Goal: Information Seeking & Learning: Learn about a topic

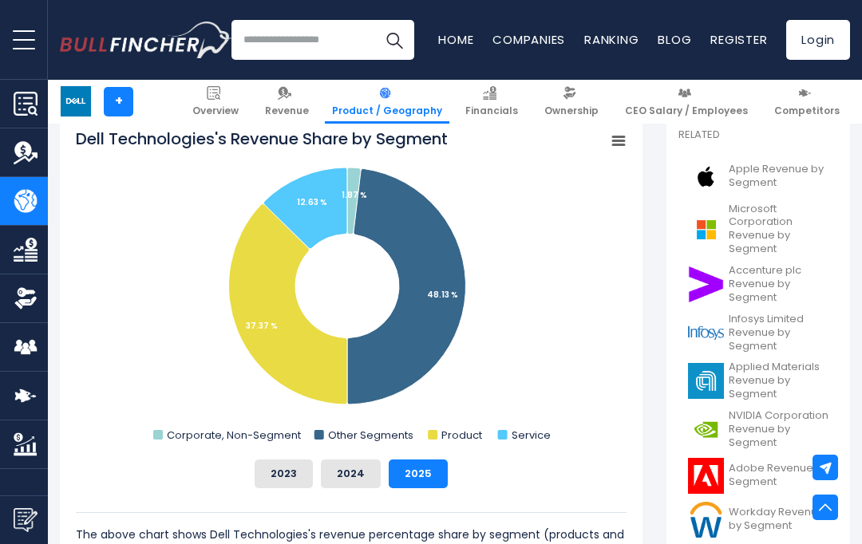
click at [159, 437] on rect "Dell Technologies's Revenue Share by Segment" at bounding box center [158, 435] width 10 height 10
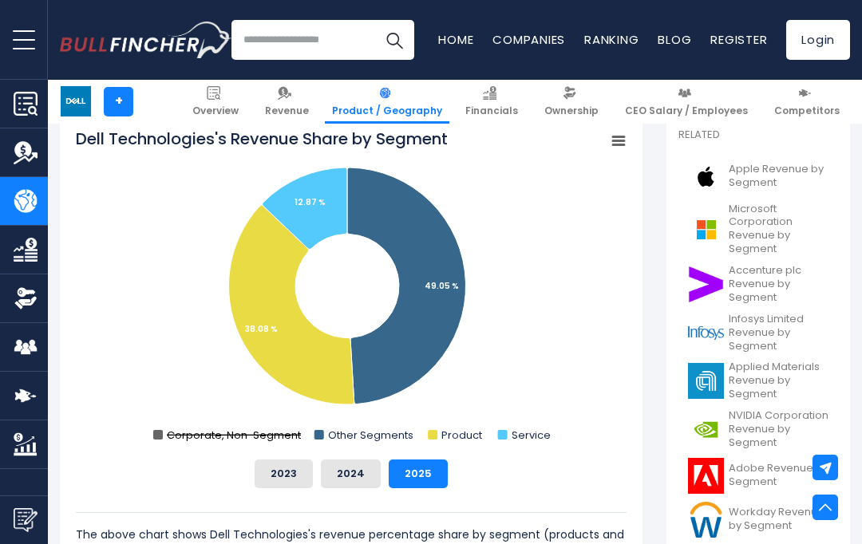
click at [170, 441] on text "Corporate, Non-Segment" at bounding box center [234, 435] width 134 height 15
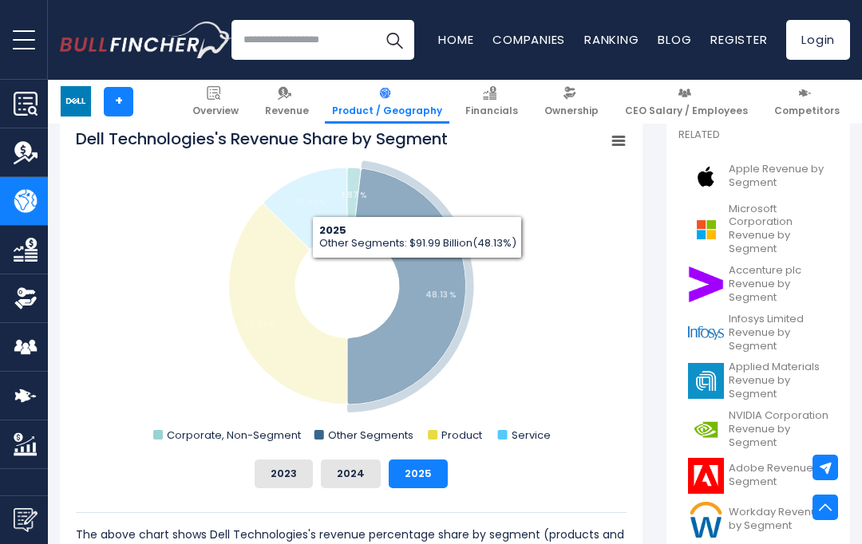
click at [416, 270] on icon "Dell Technologies's Revenue Share by Segment" at bounding box center [406, 287] width 119 height 236
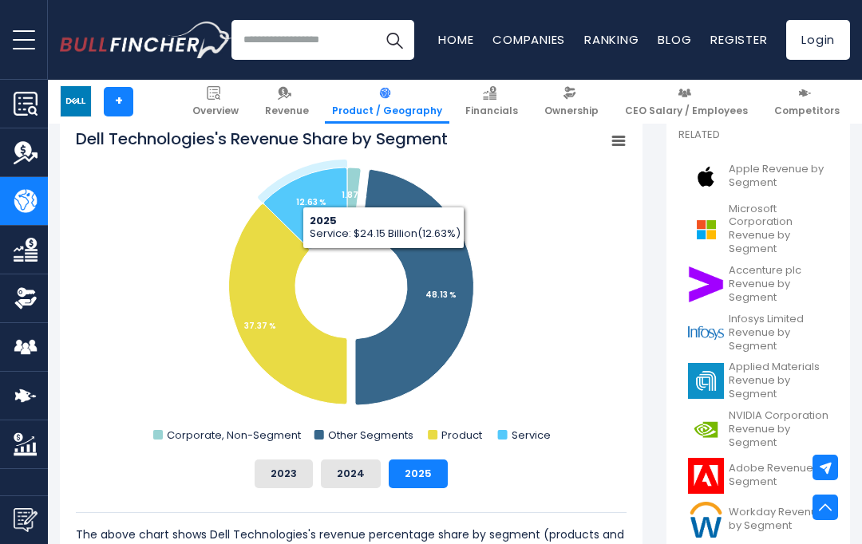
click at [310, 186] on icon "Dell Technologies's Revenue Share by Segment" at bounding box center [305, 208] width 84 height 81
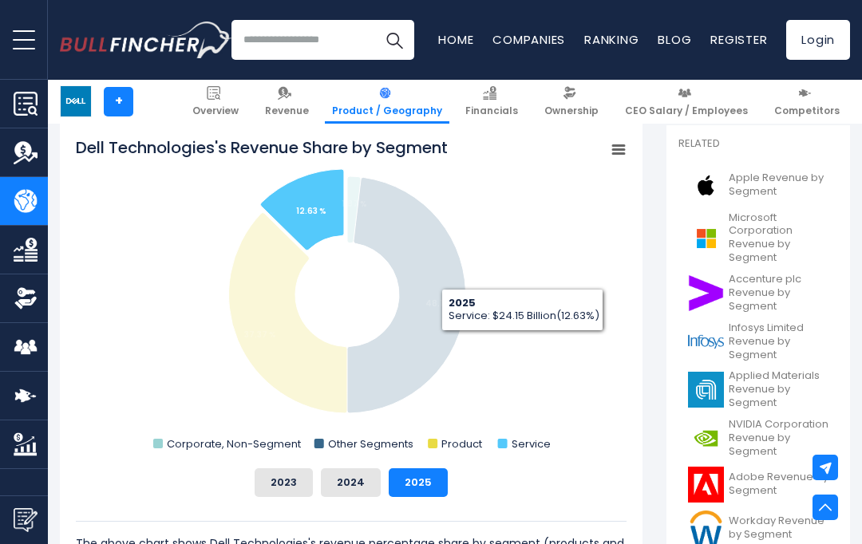
scroll to position [435, 0]
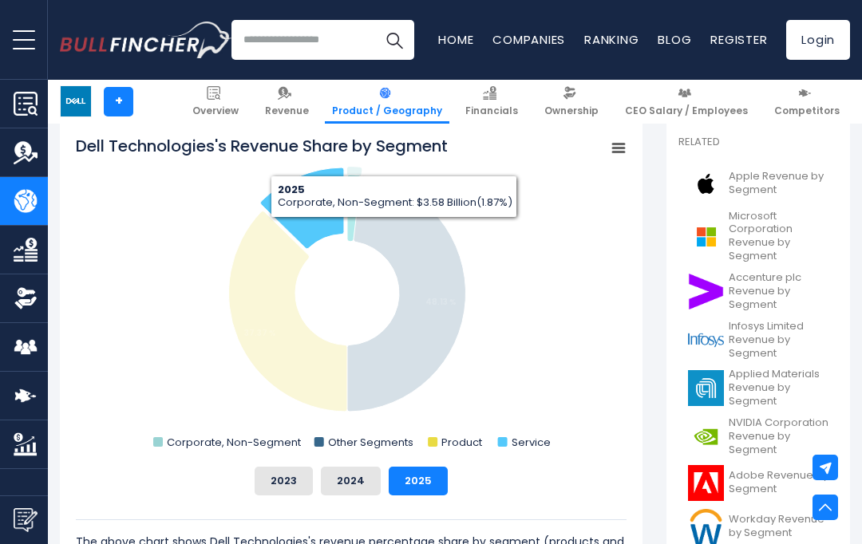
click at [350, 202] on tspan "1.87 %" at bounding box center [354, 202] width 26 height 12
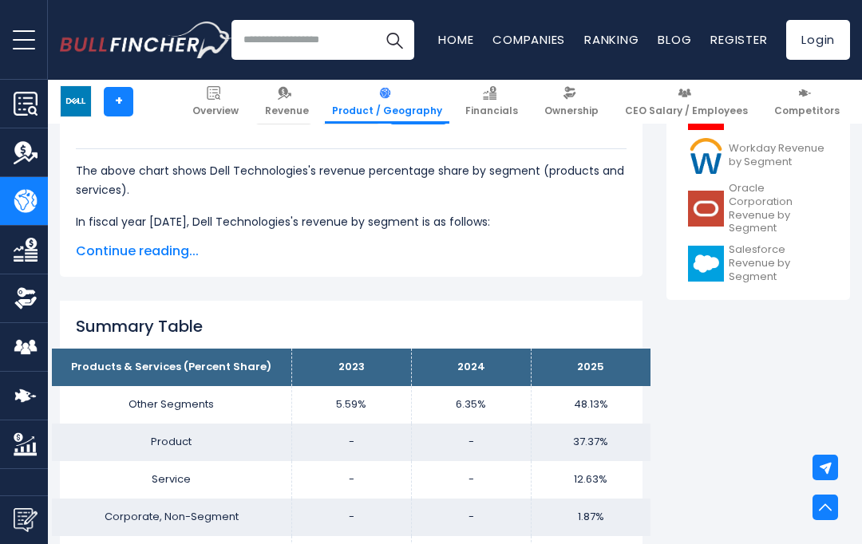
scroll to position [799, 0]
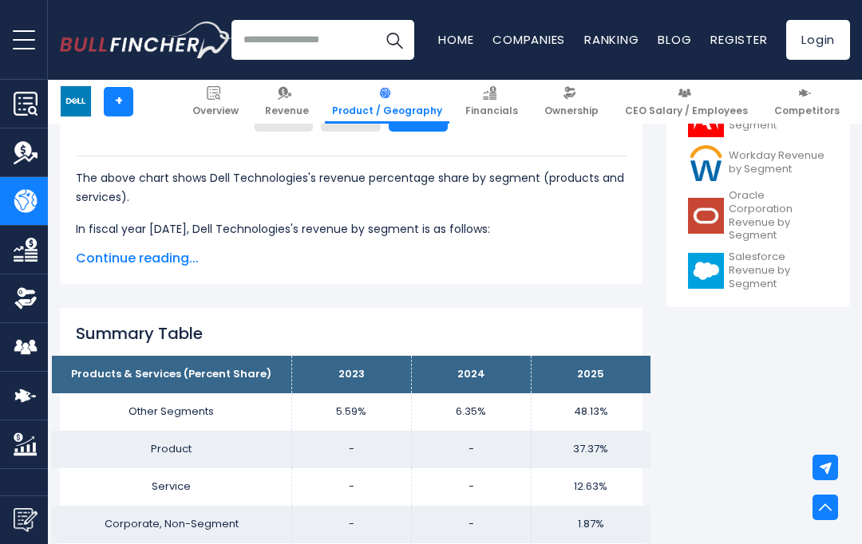
click at [598, 413] on td "48.13%" at bounding box center [591, 412] width 120 height 38
click at [176, 408] on td "Other Segments" at bounding box center [171, 412] width 239 height 38
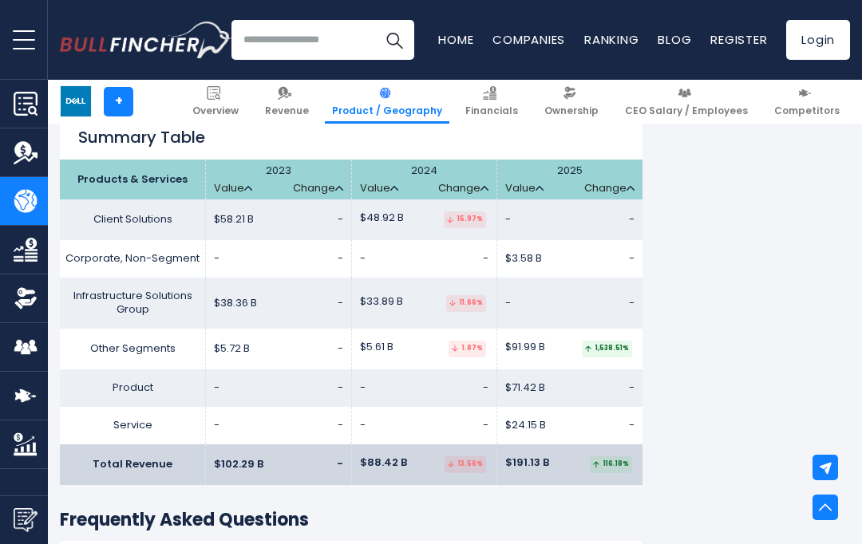
scroll to position [2549, 0]
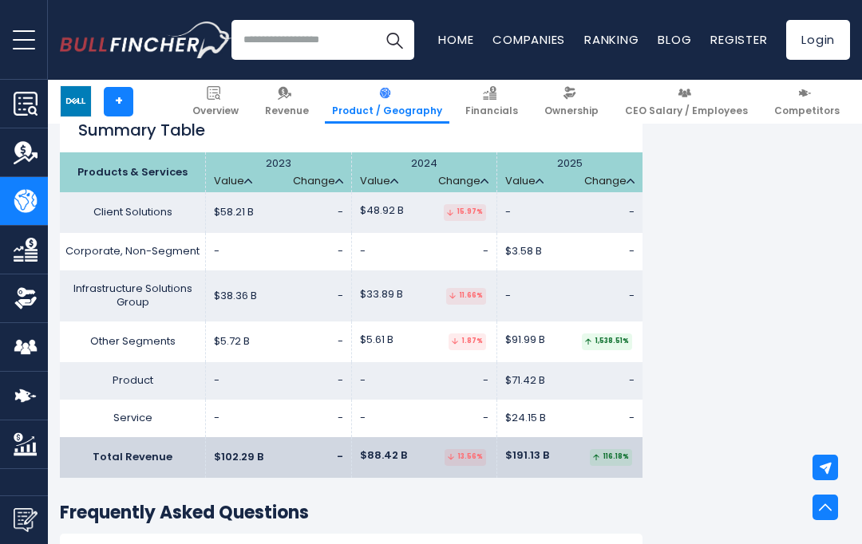
click at [123, 329] on td "Other Segments" at bounding box center [133, 342] width 146 height 41
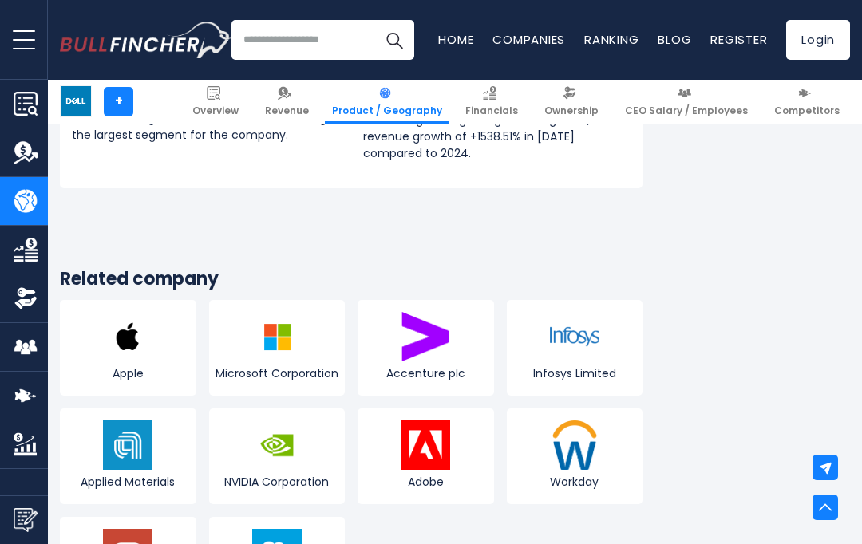
scroll to position [3041, 0]
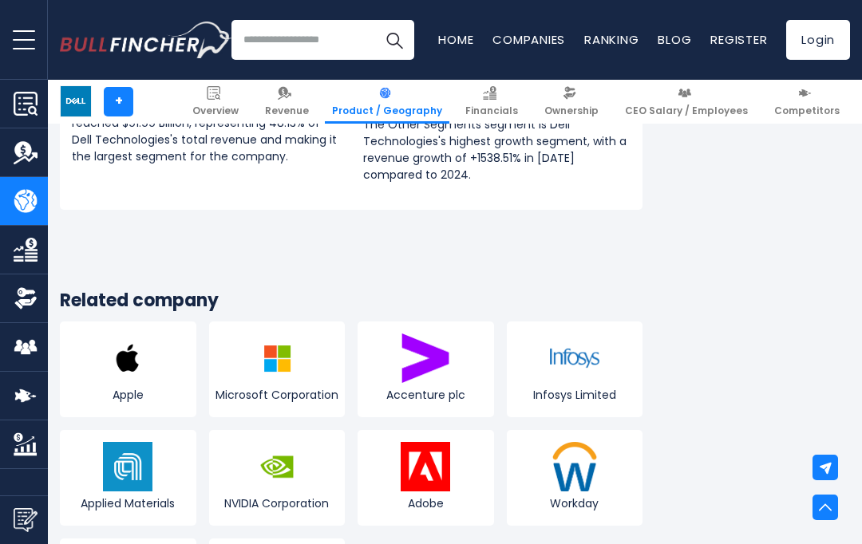
click at [570, 371] on img at bounding box center [574, 358] width 49 height 49
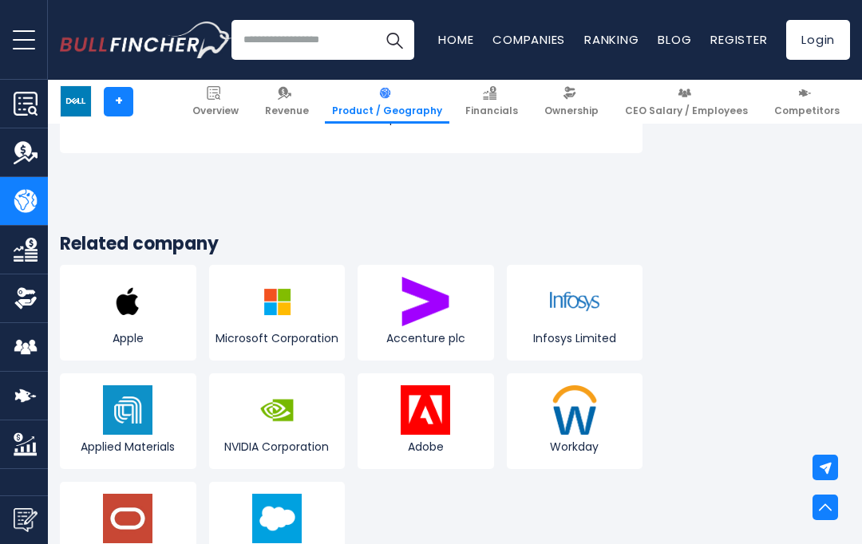
scroll to position [3088, 0]
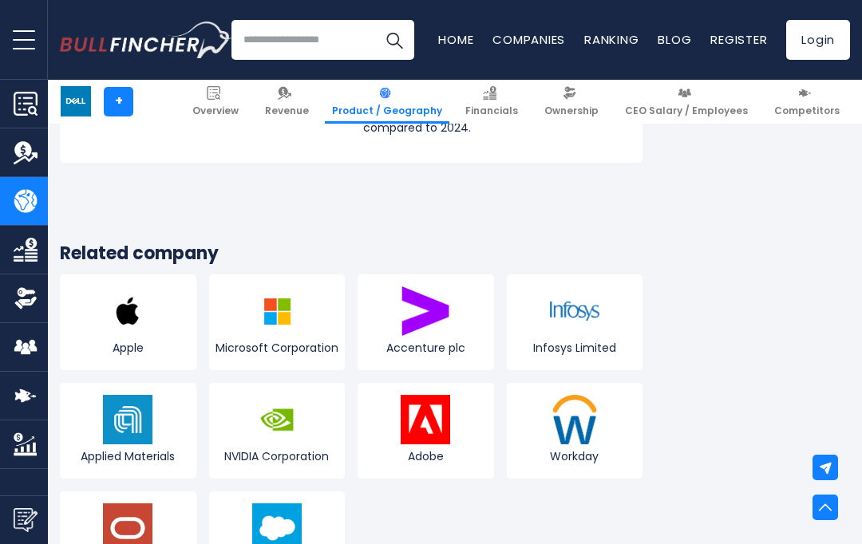
click at [268, 526] on img at bounding box center [276, 527] width 49 height 49
click at [247, 491] on link "Salesforce" at bounding box center [277, 539] width 136 height 96
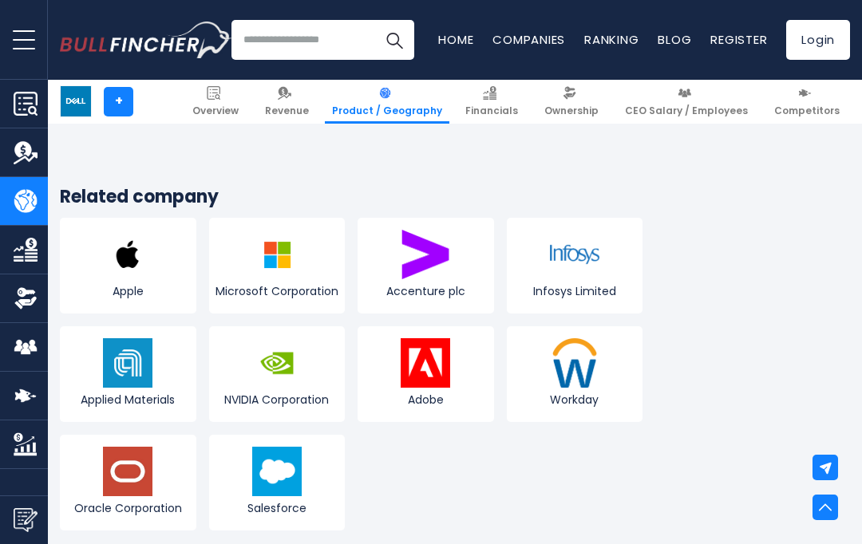
click at [263, 484] on img at bounding box center [276, 471] width 49 height 49
click at [259, 447] on img at bounding box center [276, 471] width 49 height 49
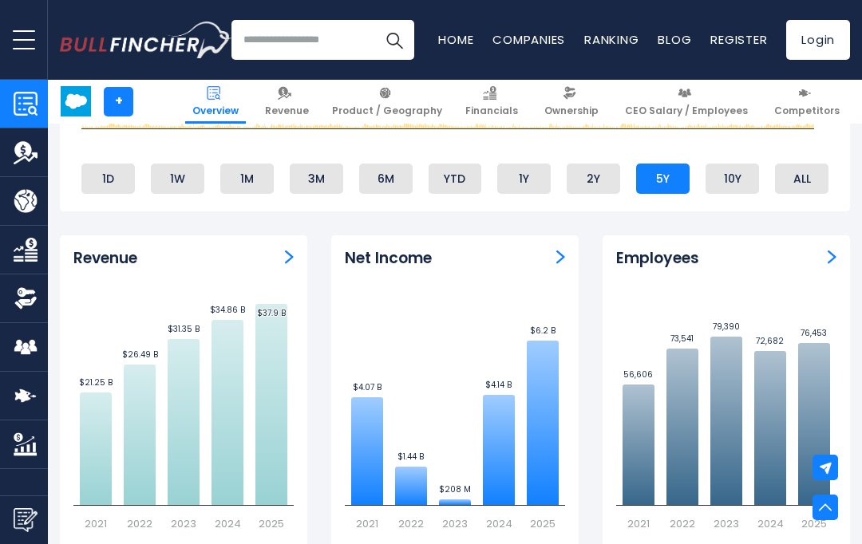
scroll to position [877, 0]
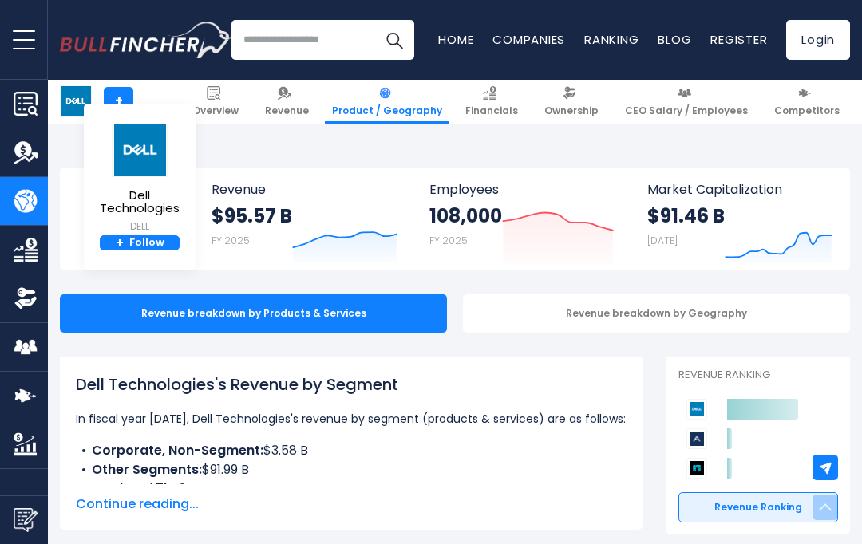
scroll to position [3144, 0]
